Goal: Information Seeking & Learning: Learn about a topic

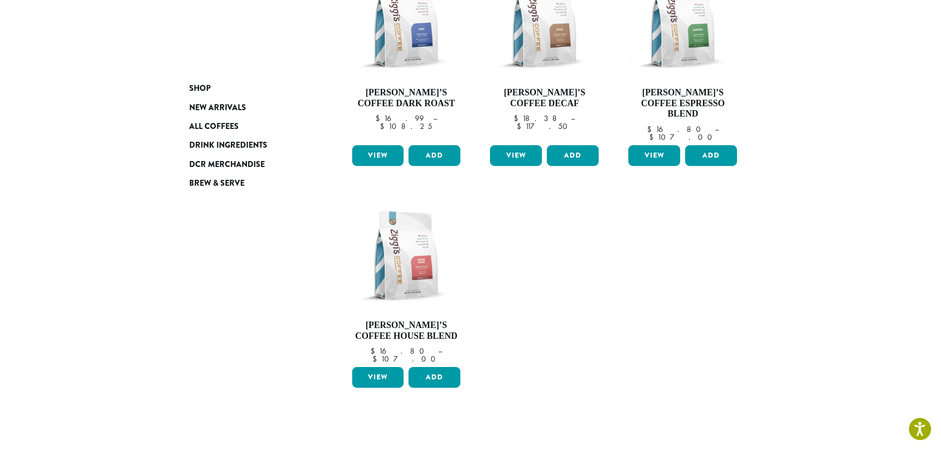
scroll to position [99, 0]
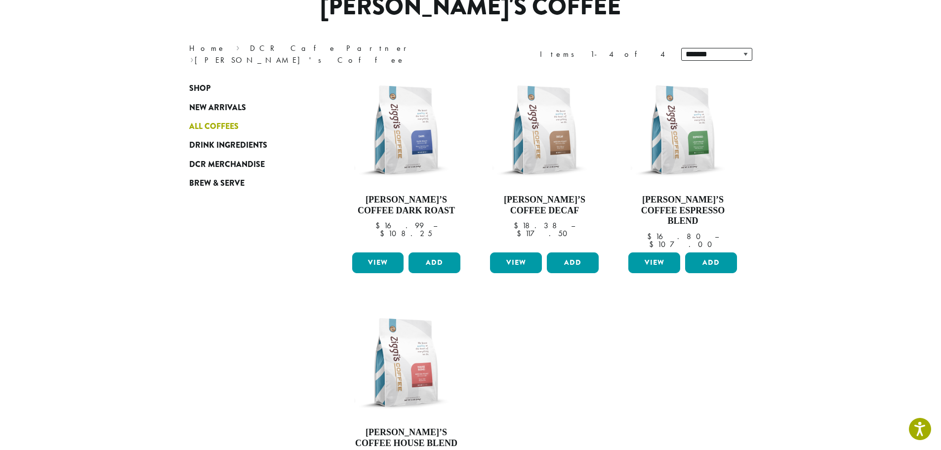
click at [200, 129] on span "All Coffees" at bounding box center [213, 127] width 49 height 12
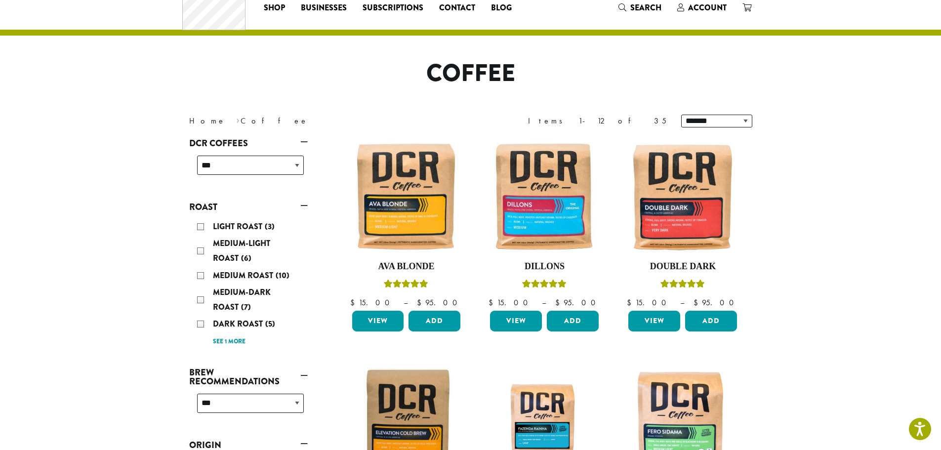
scroll to position [49, 0]
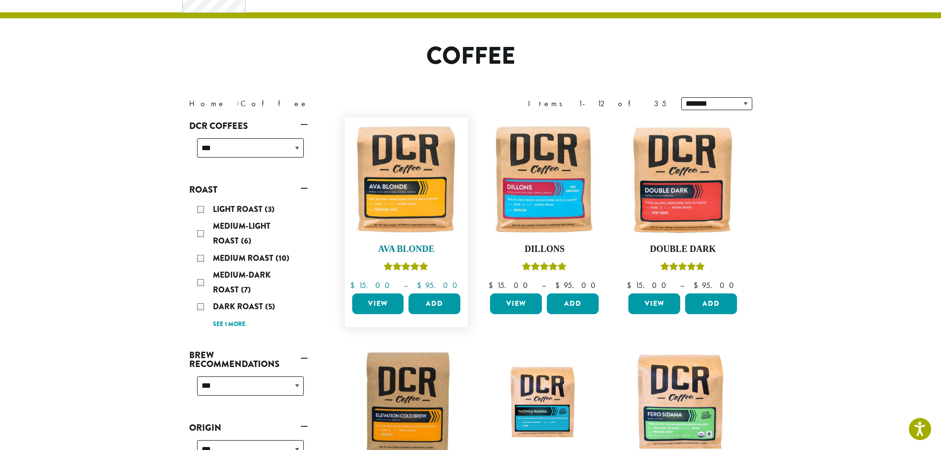
click at [405, 191] on img at bounding box center [406, 180] width 114 height 114
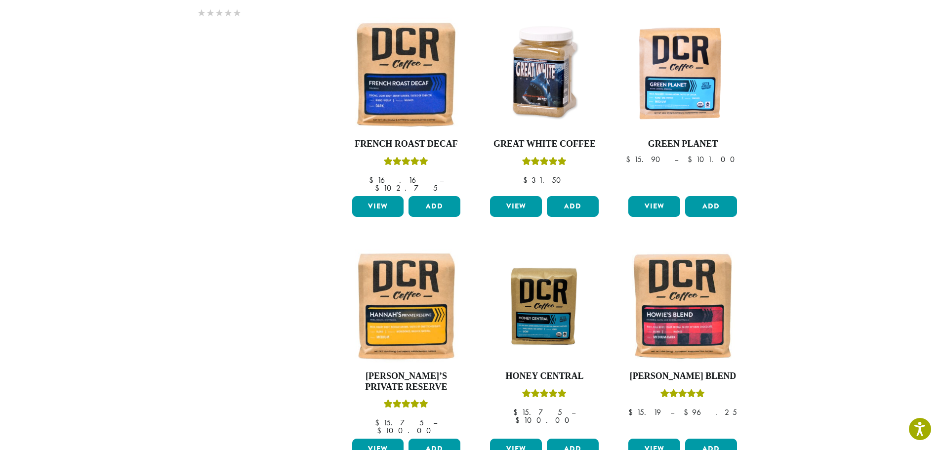
scroll to position [790, 0]
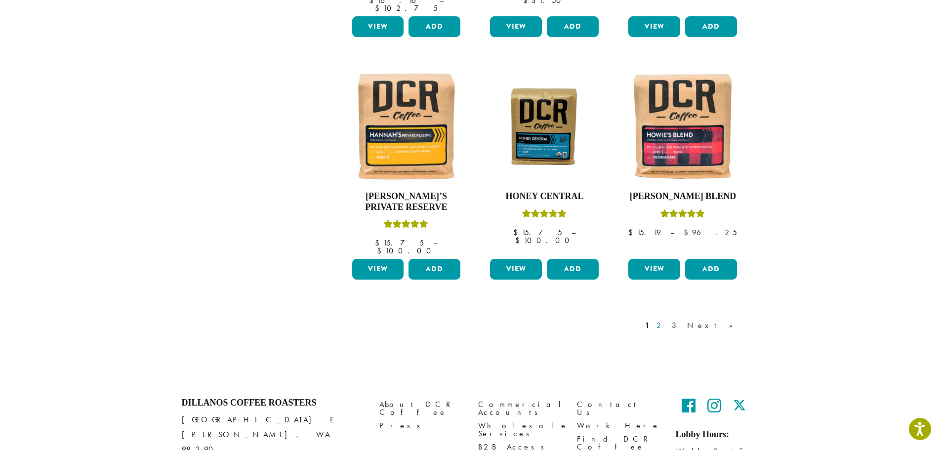
click at [667, 320] on link "2" at bounding box center [661, 326] width 12 height 12
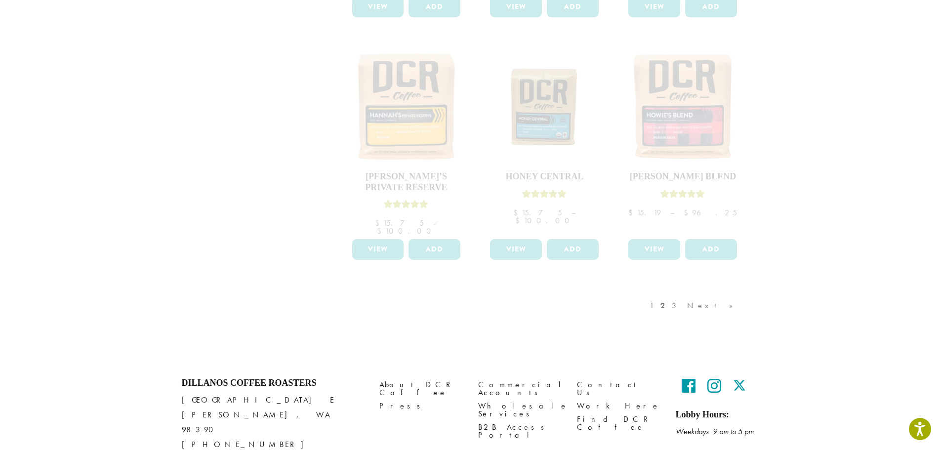
scroll to position [825, 0]
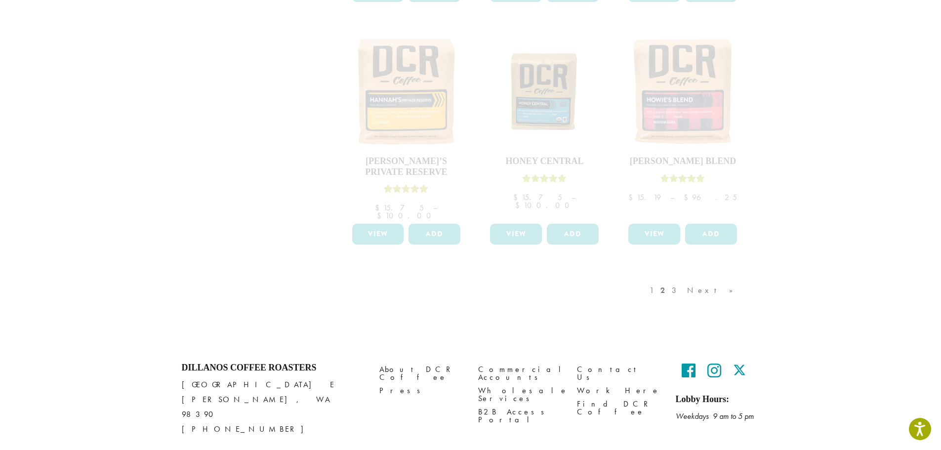
click at [698, 277] on div "1 2 3 Next »" at bounding box center [696, 300] width 97 height 46
click at [689, 277] on div "1 2 3 Next »" at bounding box center [696, 300] width 97 height 46
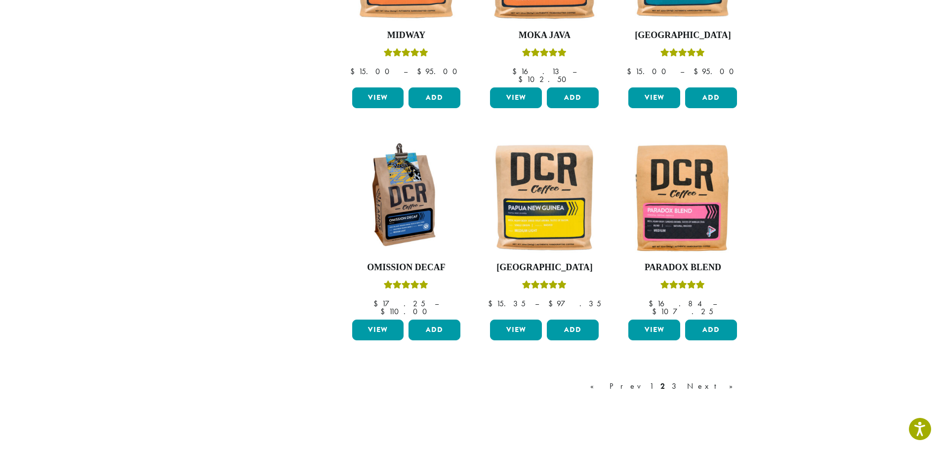
scroll to position [766, 0]
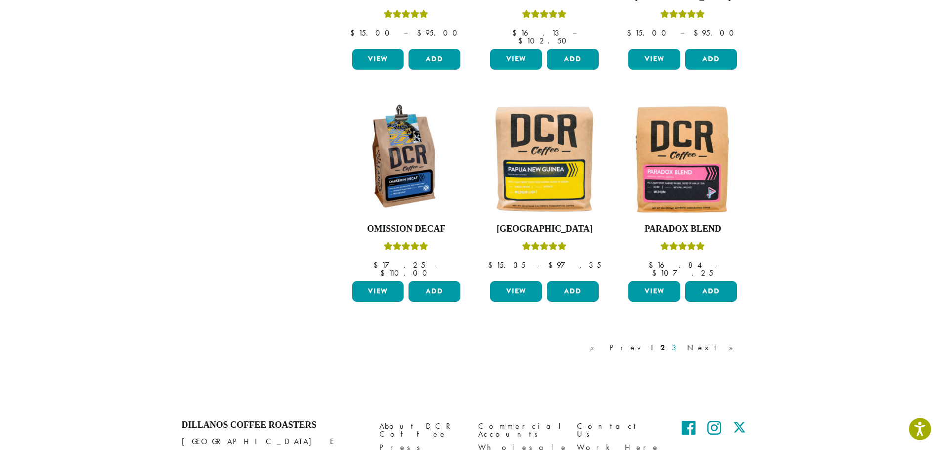
click at [682, 342] on link "3" at bounding box center [676, 348] width 12 height 12
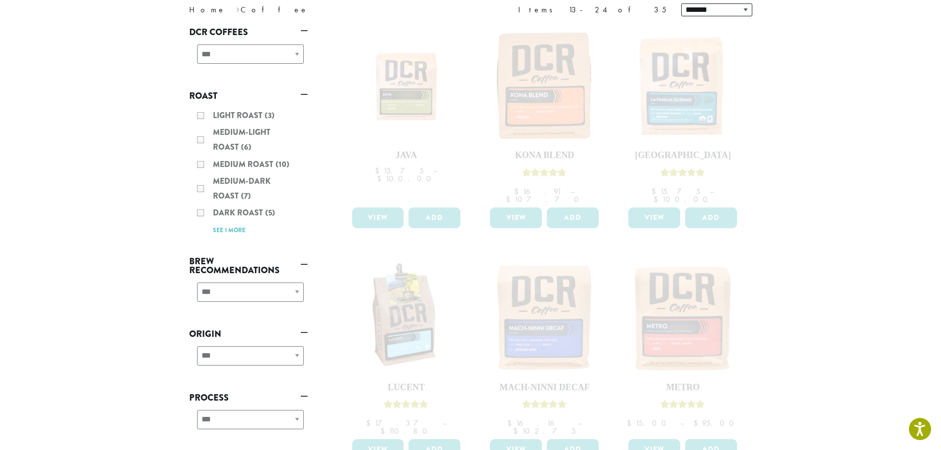
scroll to position [25, 0]
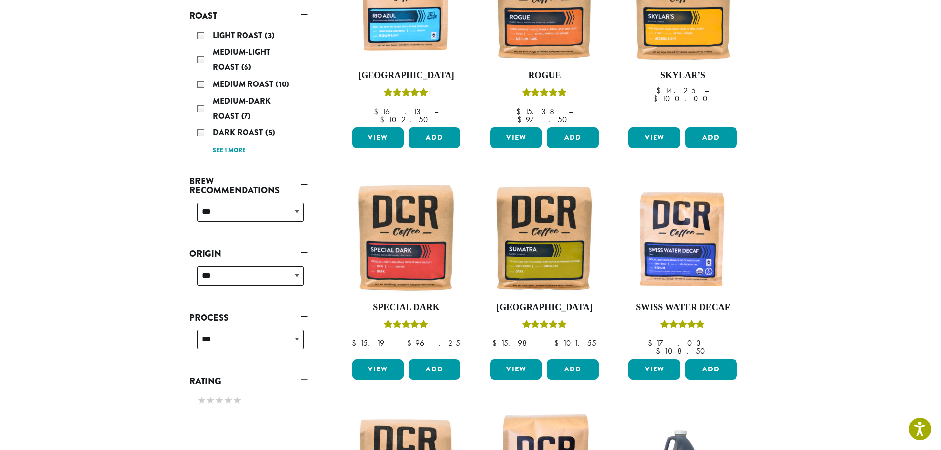
scroll to position [74, 0]
